Goal: Navigation & Orientation: Find specific page/section

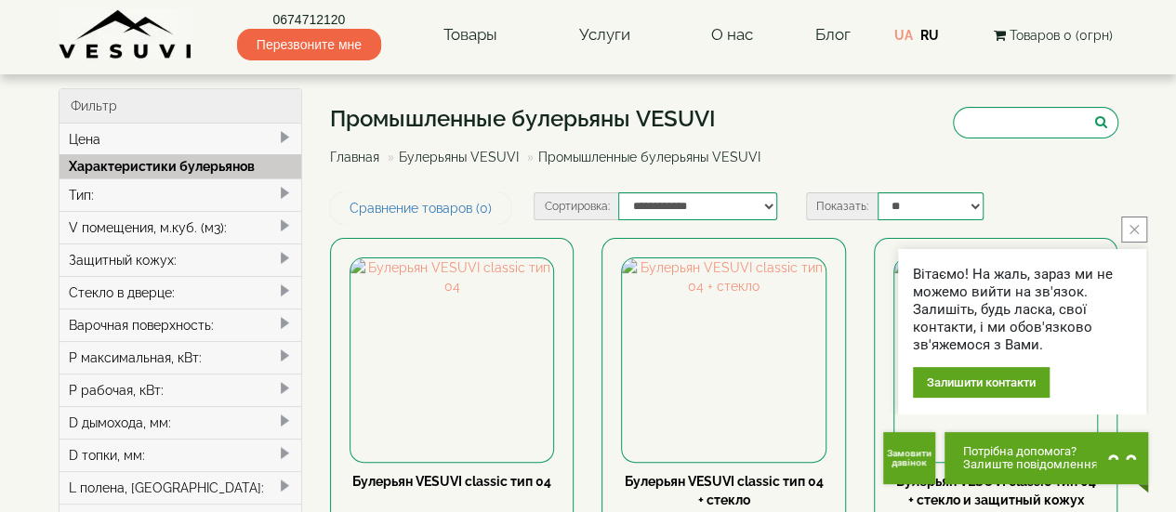
click at [948, 233] on icon "close button" at bounding box center [1134, 229] width 9 height 9
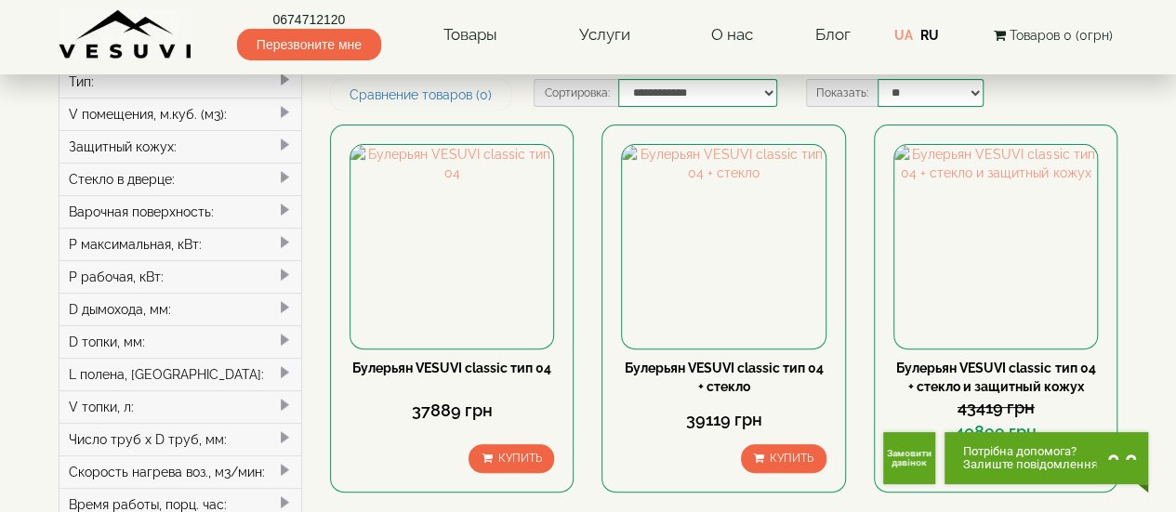
scroll to position [139, 0]
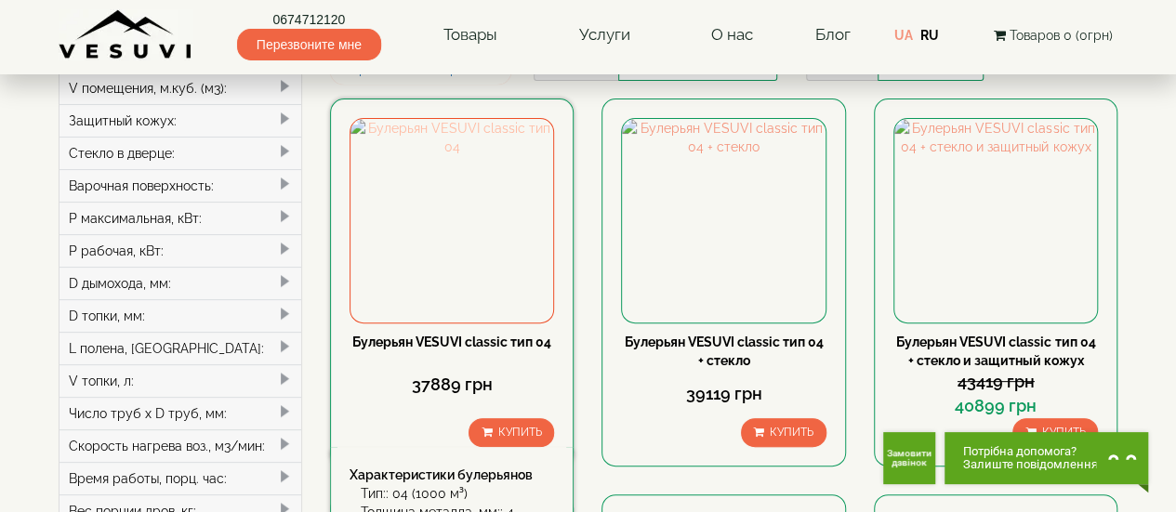
click at [495, 279] on img at bounding box center [452, 220] width 203 height 203
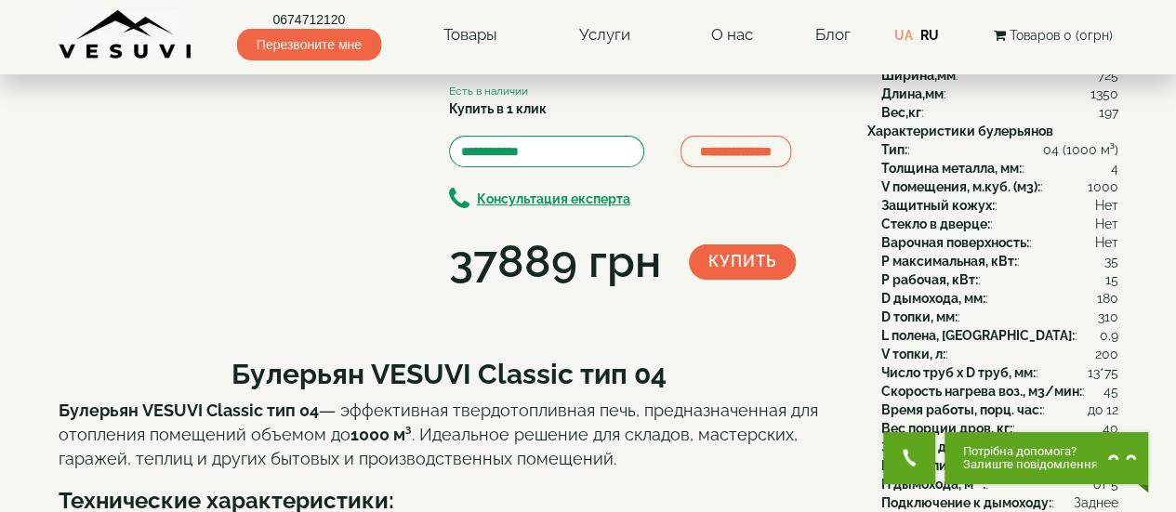
scroll to position [149, 0]
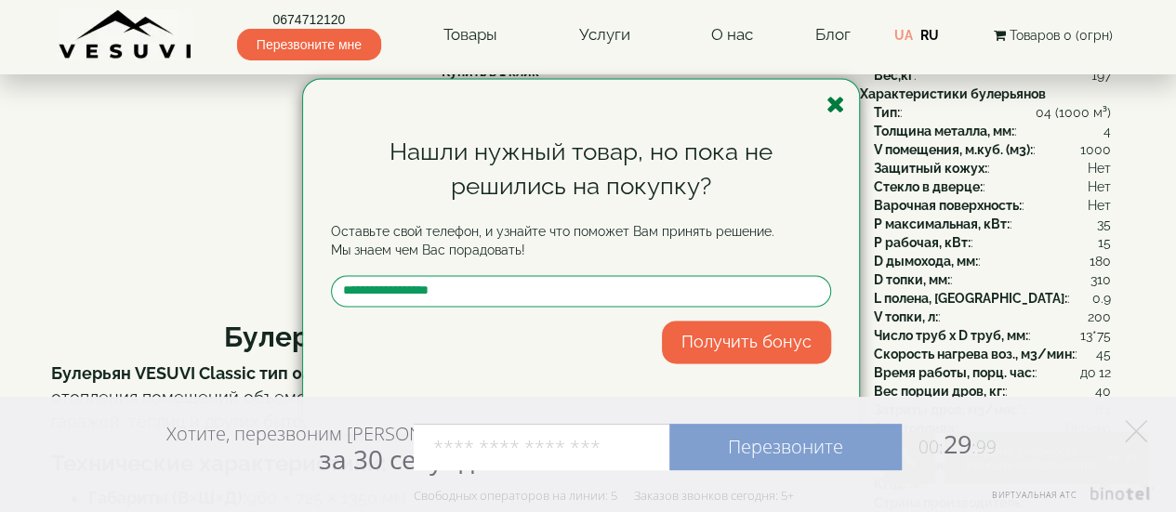
click at [835, 111] on icon "button" at bounding box center [836, 104] width 19 height 23
